Goal: Task Accomplishment & Management: Manage account settings

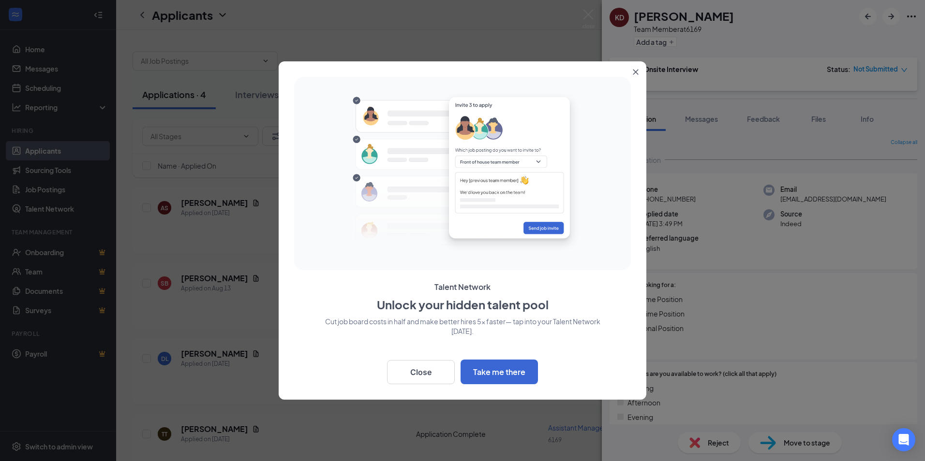
click at [639, 67] on button "Close" at bounding box center [637, 69] width 17 height 17
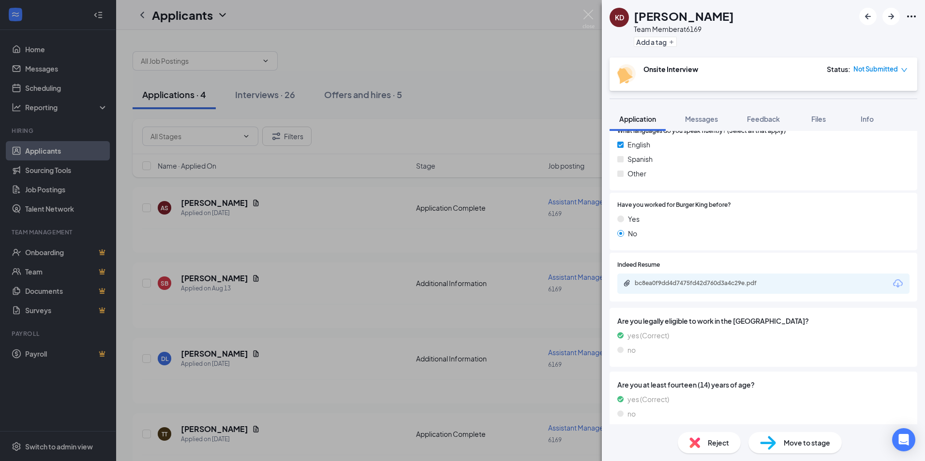
scroll to position [461, 0]
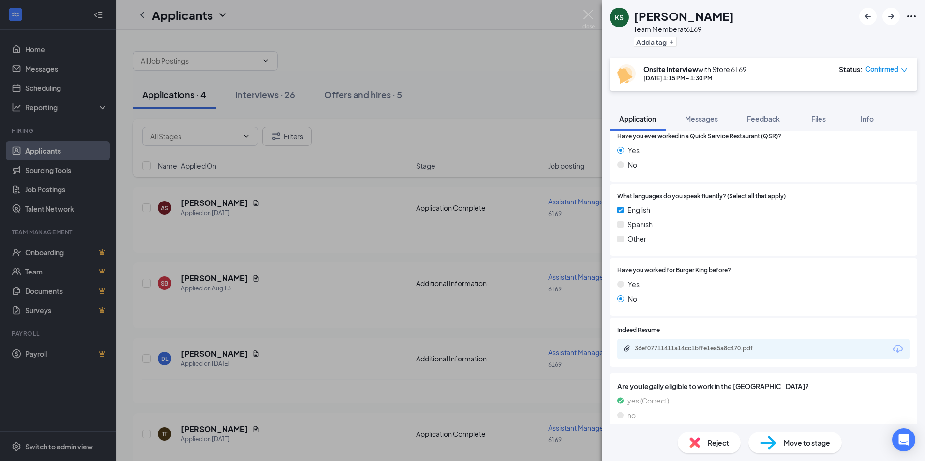
scroll to position [435, 0]
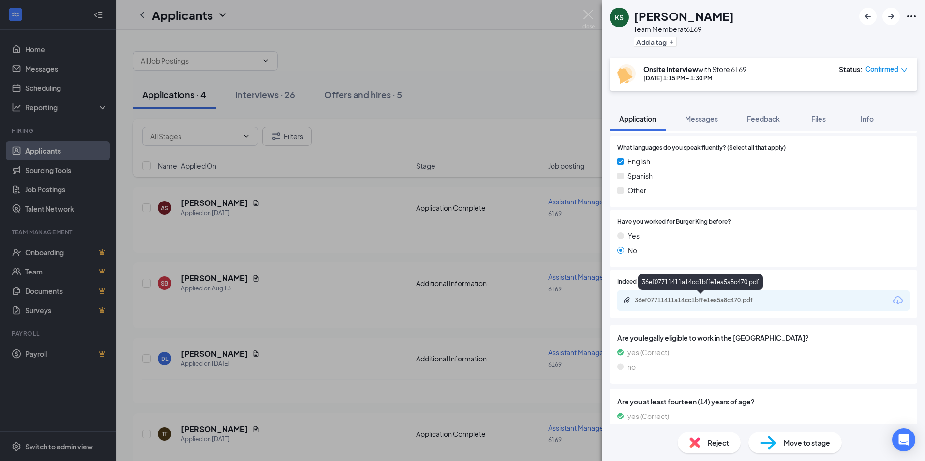
click at [719, 296] on div "36ef07711411a14cc1bffe1ea5a8c470.pdf" at bounding box center [701, 300] width 135 height 8
click at [711, 441] on span "Reject" at bounding box center [717, 443] width 21 height 11
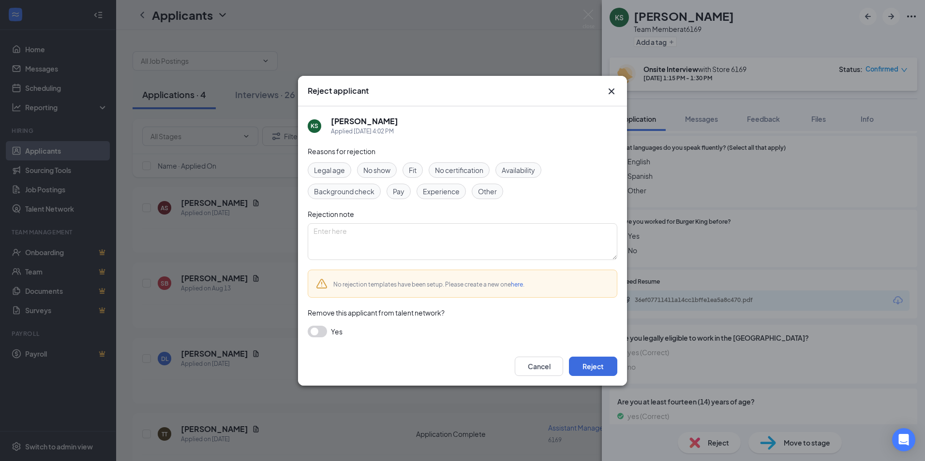
click at [373, 197] on div "Background check" at bounding box center [344, 191] width 73 height 15
click at [589, 365] on button "Reject" at bounding box center [593, 366] width 48 height 19
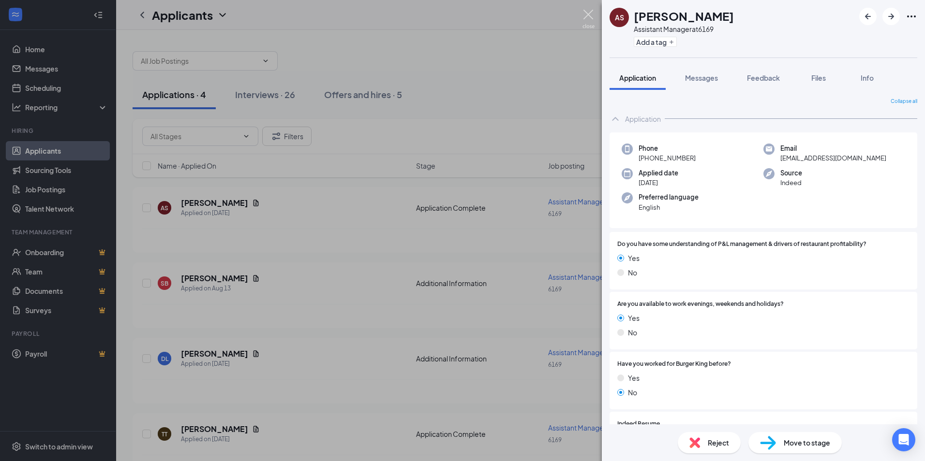
click at [590, 17] on img at bounding box center [588, 19] width 12 height 19
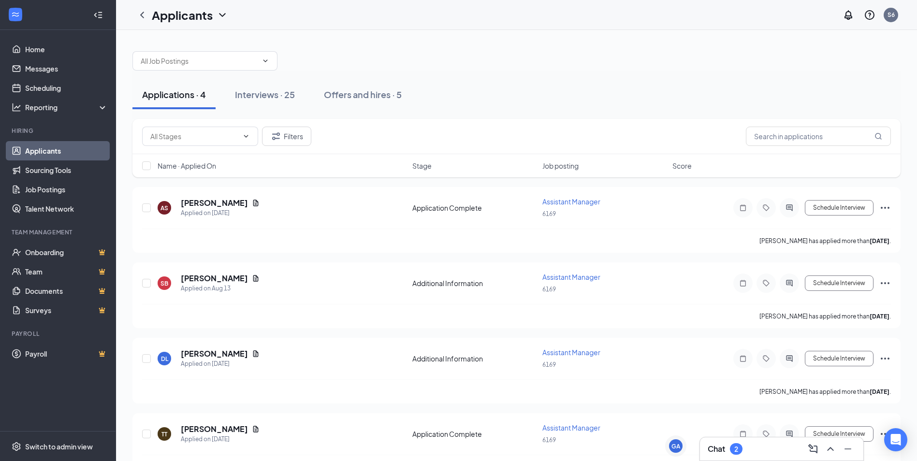
click at [48, 150] on link "Applicants" at bounding box center [66, 150] width 83 height 19
click at [257, 95] on div "Interviews · 25" at bounding box center [265, 94] width 60 height 12
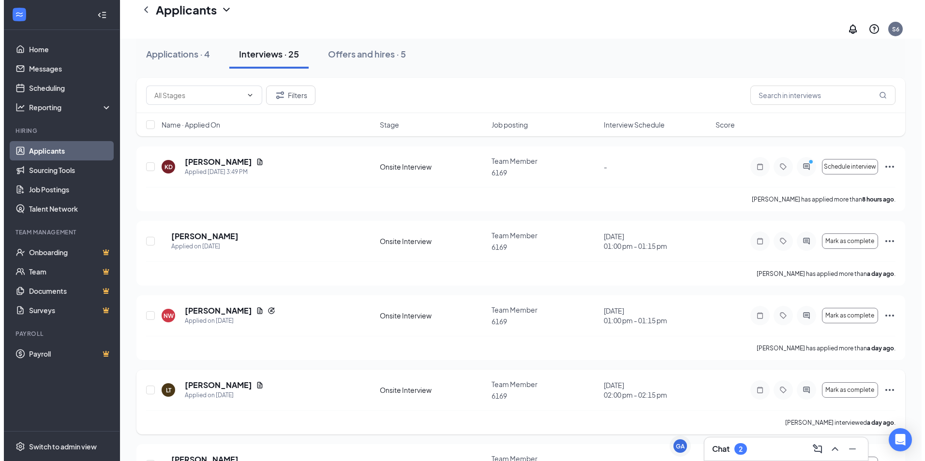
scroll to position [48, 0]
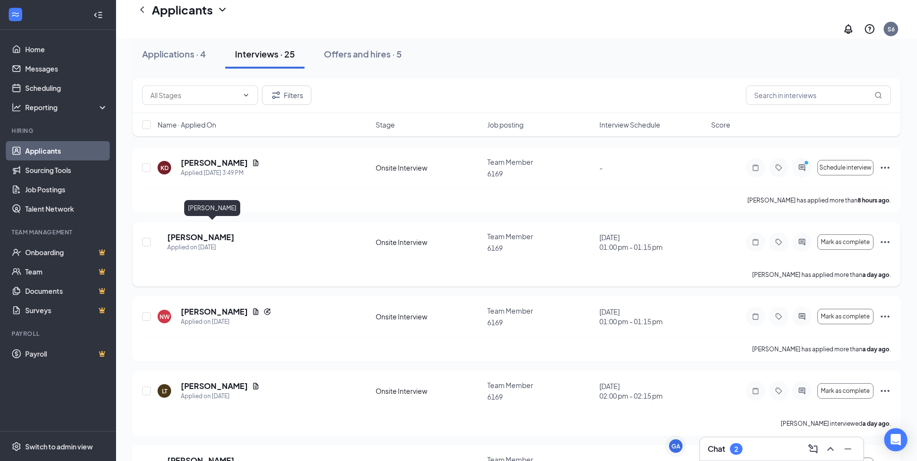
click at [197, 232] on h5 "[PERSON_NAME]" at bounding box center [200, 237] width 67 height 11
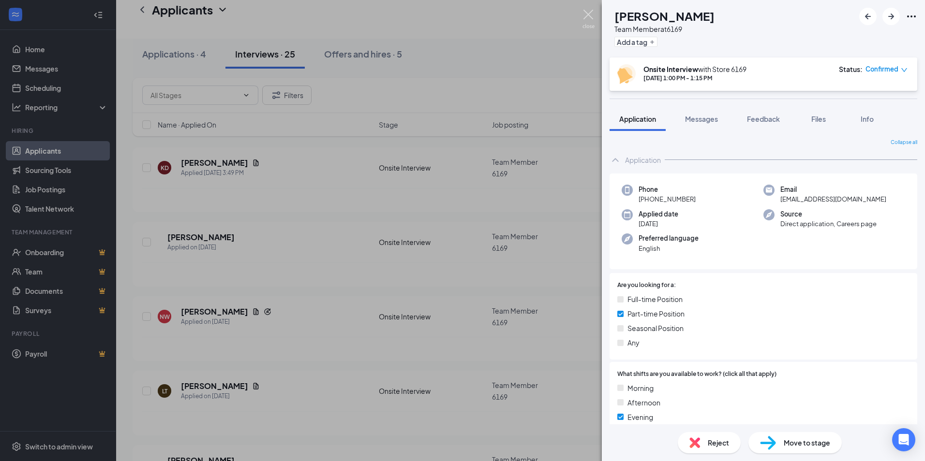
click at [587, 20] on img at bounding box center [588, 19] width 12 height 19
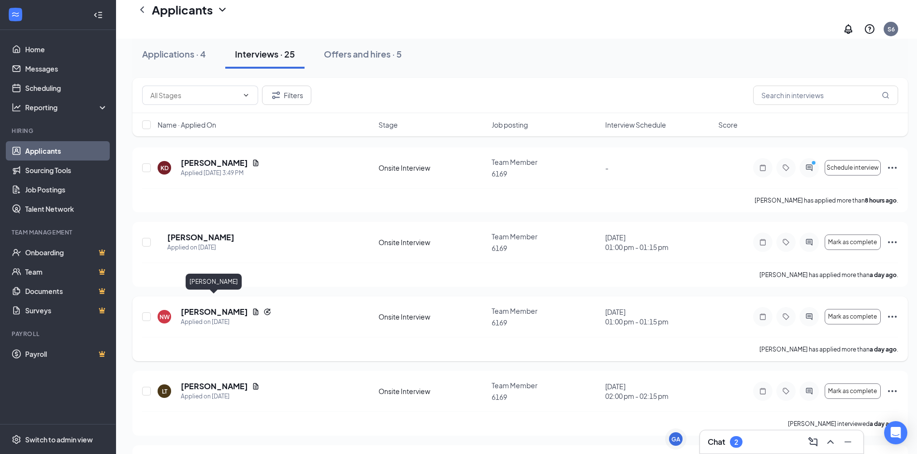
click at [217, 307] on h5 "[PERSON_NAME]" at bounding box center [214, 312] width 67 height 11
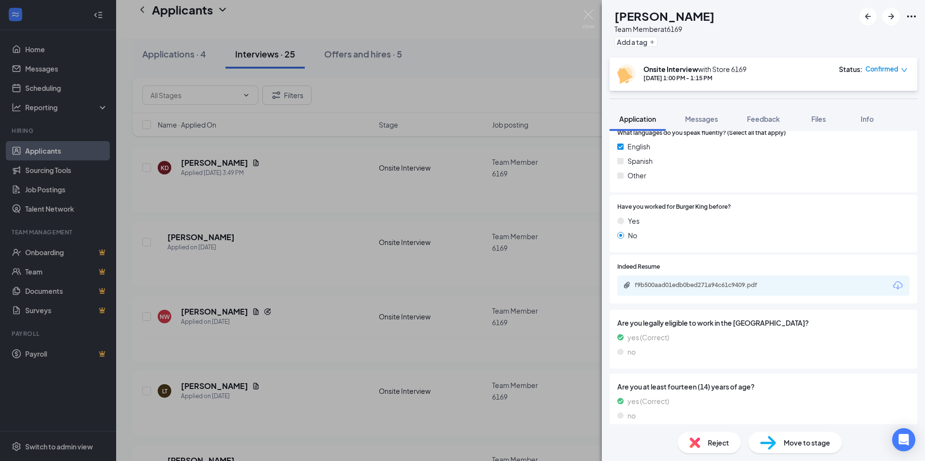
scroll to position [488, 0]
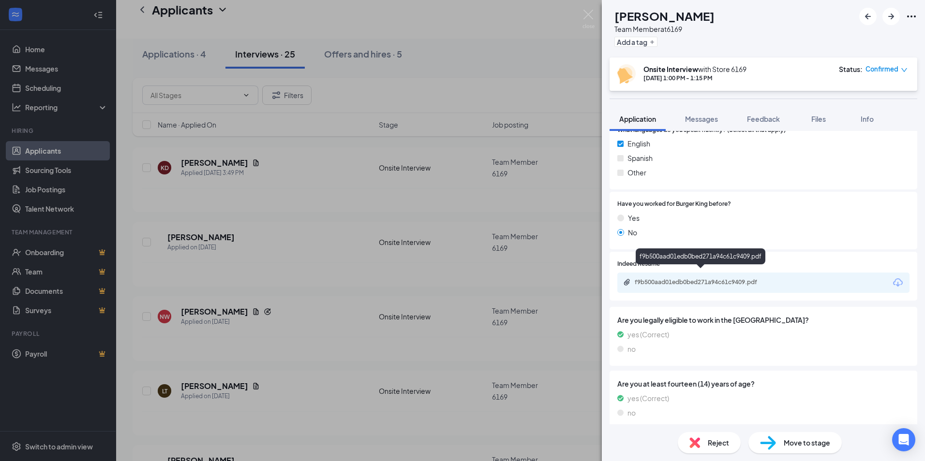
click at [729, 279] on div "f9b500aad01edb0bed271a94c61c9409.pdf" at bounding box center [701, 283] width 157 height 9
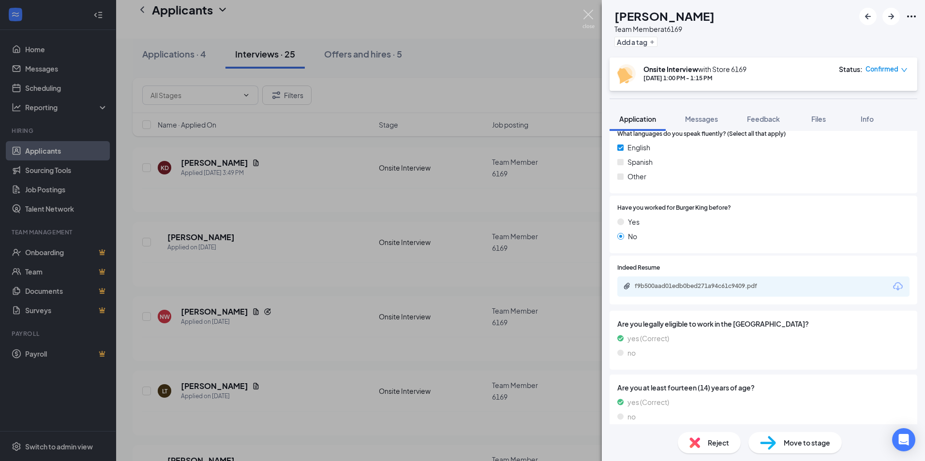
click at [591, 16] on img at bounding box center [588, 19] width 12 height 19
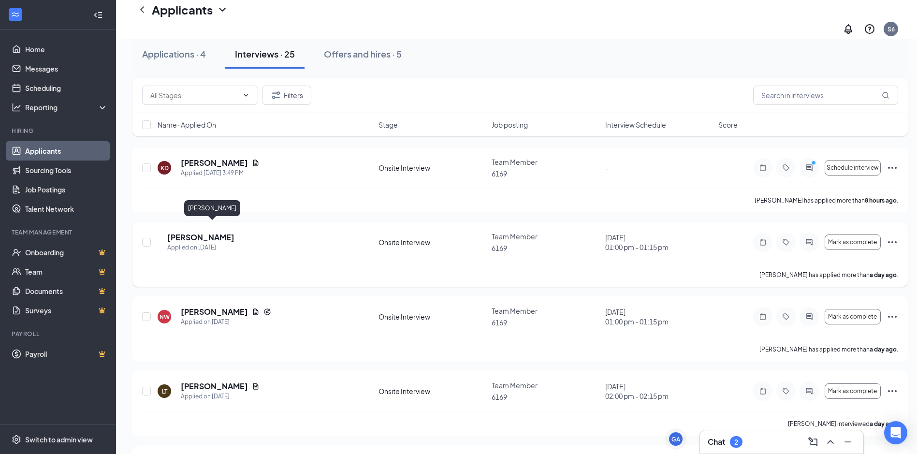
click at [223, 232] on h5 "[PERSON_NAME]" at bounding box center [200, 237] width 67 height 11
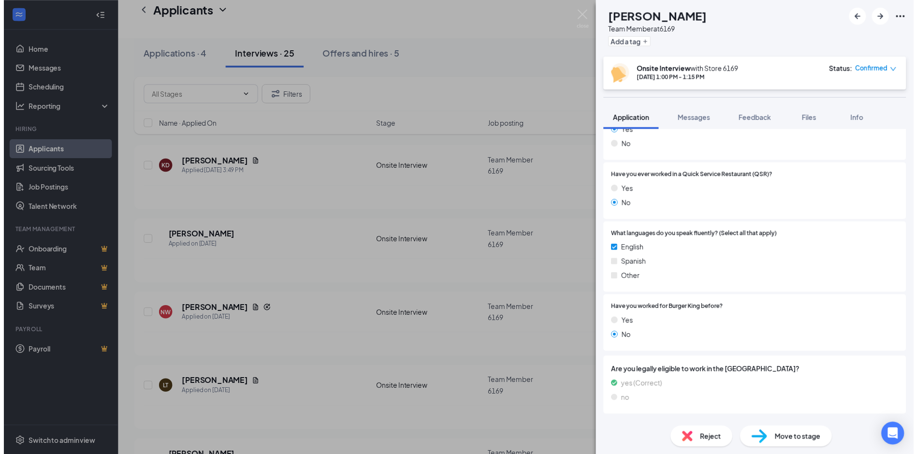
scroll to position [408, 0]
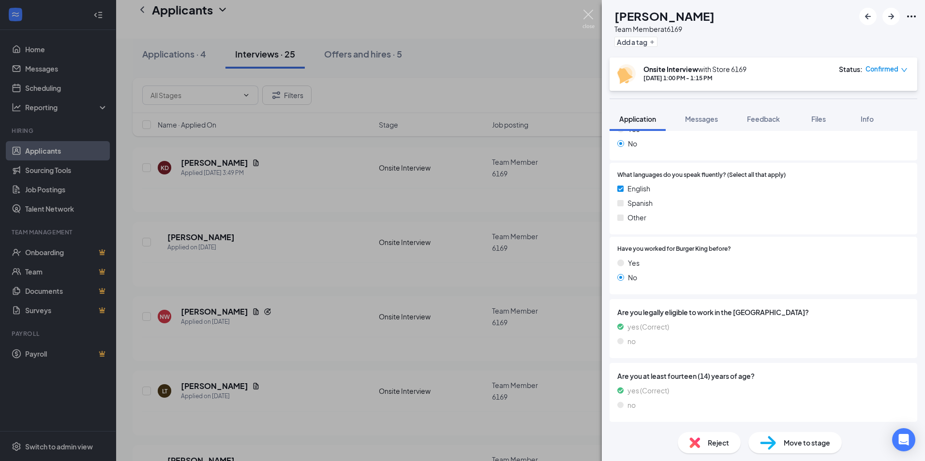
click at [588, 17] on img at bounding box center [588, 19] width 12 height 19
